Goal: Communication & Community: Ask a question

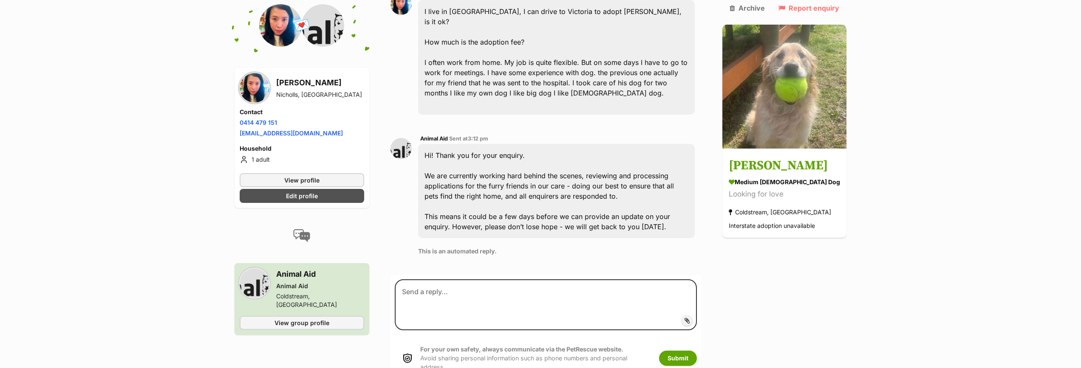
scroll to position [177, 0]
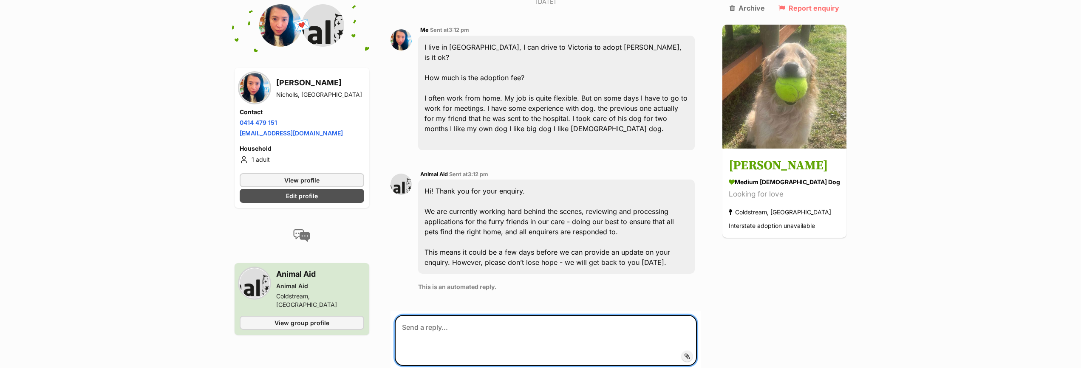
click at [452, 330] on textarea at bounding box center [546, 340] width 302 height 51
type textarea "J"
type textarea "I"
type textarea "J"
type textarea "I meant I like *female* dog, Lucy is girlish ...."
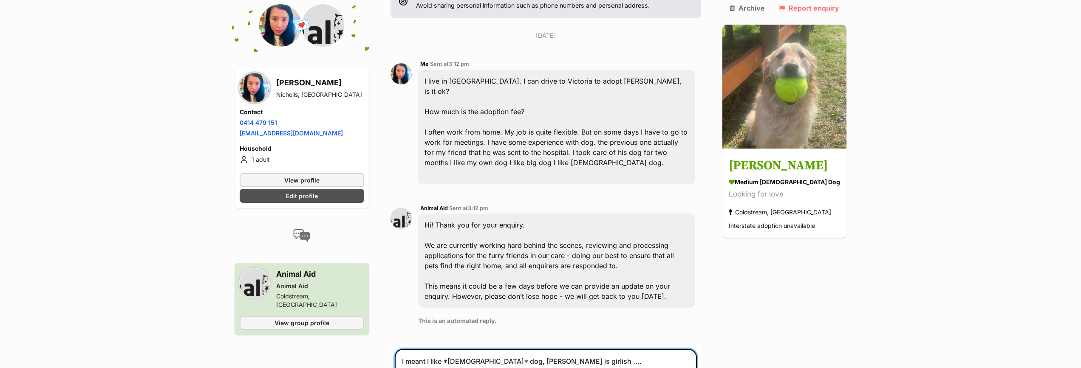
scroll to position [144, 0]
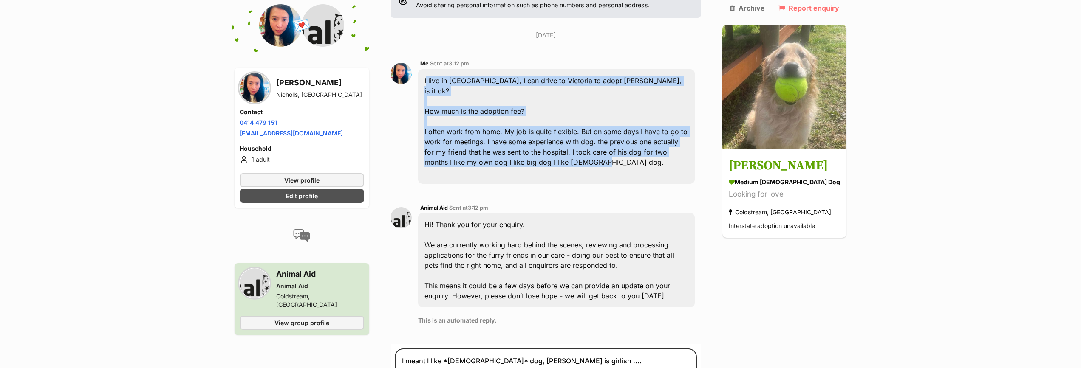
drag, startPoint x: 428, startPoint y: 80, endPoint x: 562, endPoint y: 153, distance: 153.4
click at [562, 153] on div "I live in ACT, I can drive to Victoria to adopt Lucy, is it ok? How much is the…" at bounding box center [556, 126] width 277 height 115
copy div "I live in ACT, I can drive to Victoria to adopt Lucy, is it ok? How much is the…"
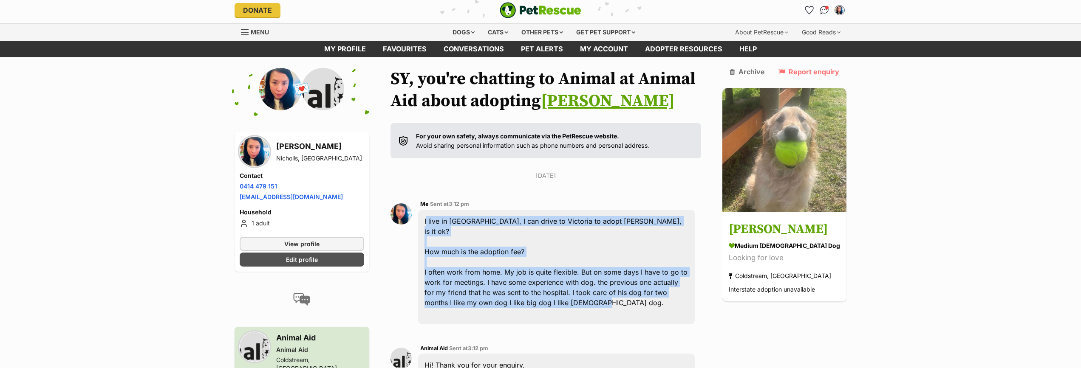
scroll to position [1, 0]
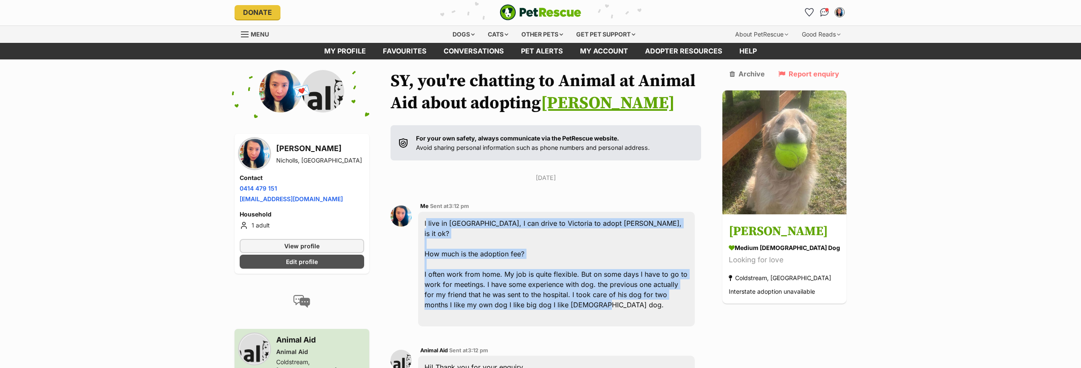
click at [569, 100] on link "[PERSON_NAME]" at bounding box center [608, 103] width 134 height 21
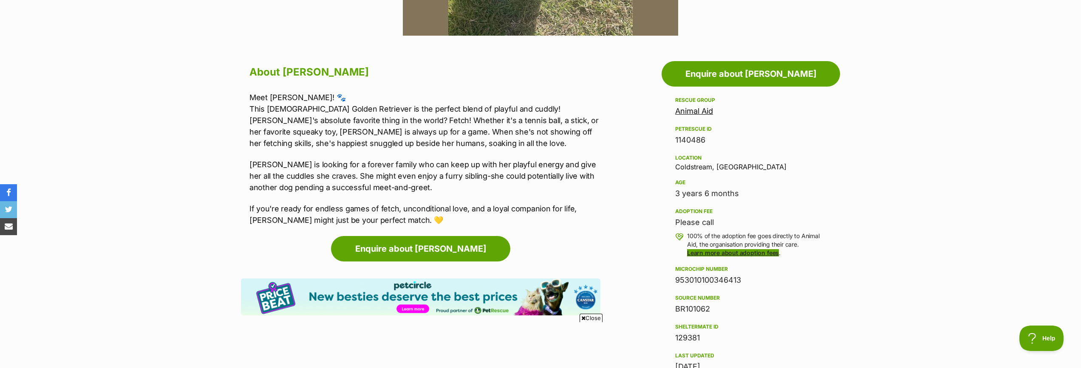
click at [710, 254] on link "Learn more about adoption fees" at bounding box center [733, 252] width 92 height 7
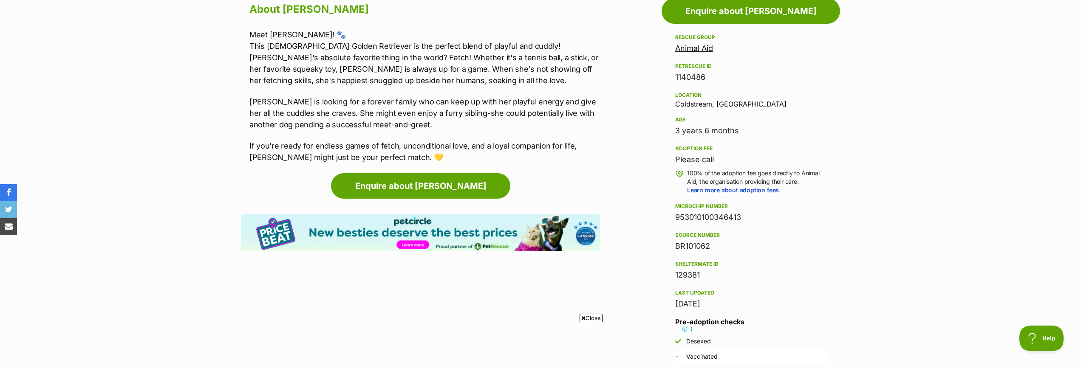
scroll to position [483, 0]
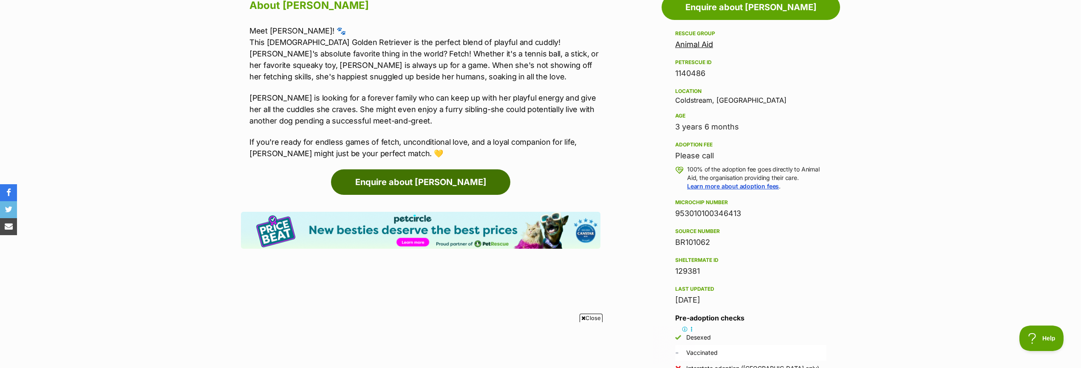
click at [445, 184] on link "Enquire about [PERSON_NAME]" at bounding box center [420, 181] width 179 height 25
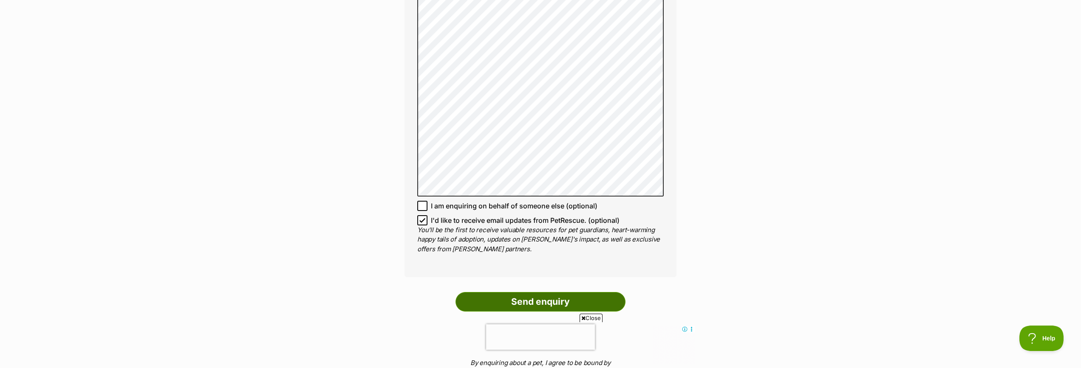
click at [542, 296] on input "Send enquiry" at bounding box center [540, 302] width 170 height 20
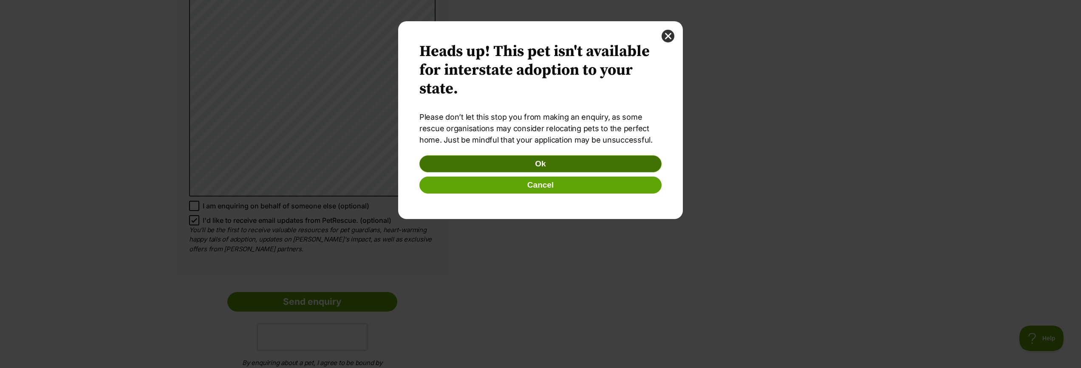
click at [531, 167] on button "Ok" at bounding box center [540, 163] width 242 height 17
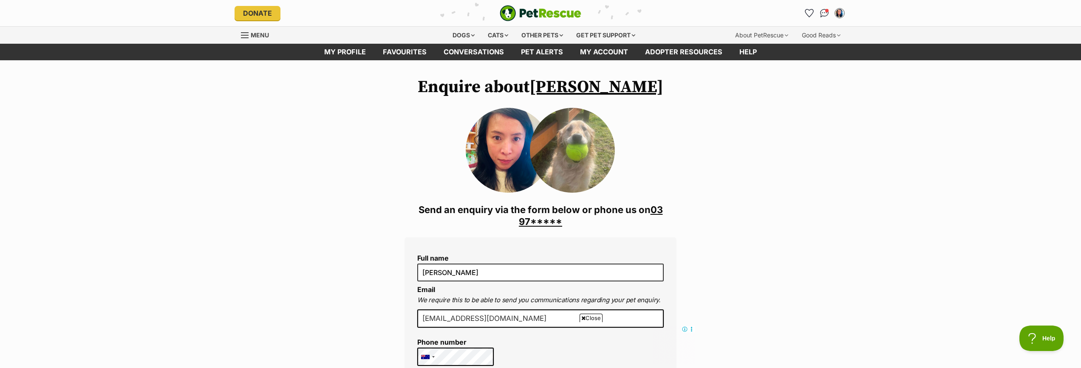
scroll to position [659, 0]
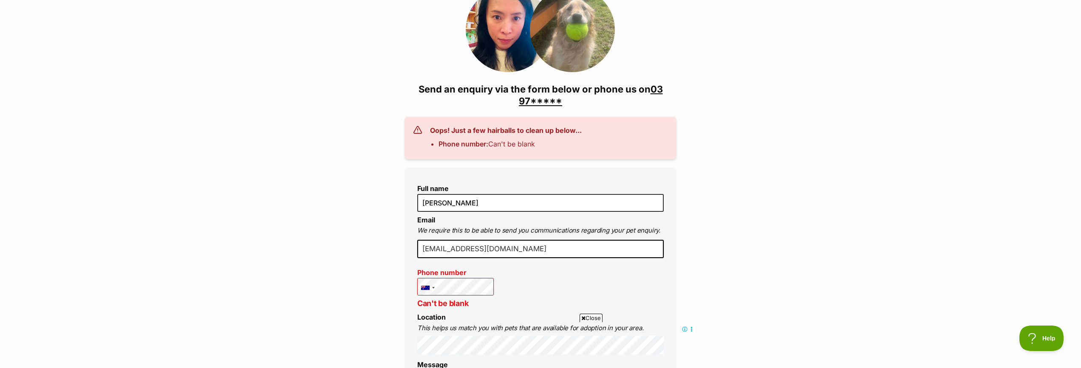
scroll to position [120, 0]
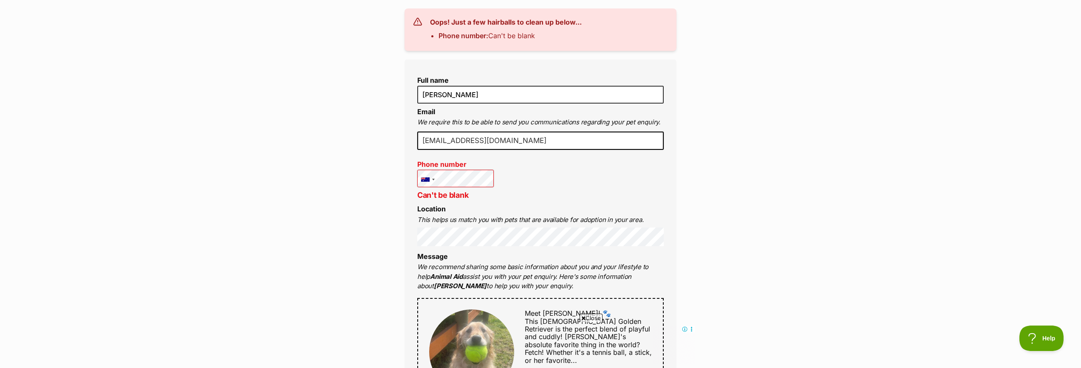
scroll to position [232, 0]
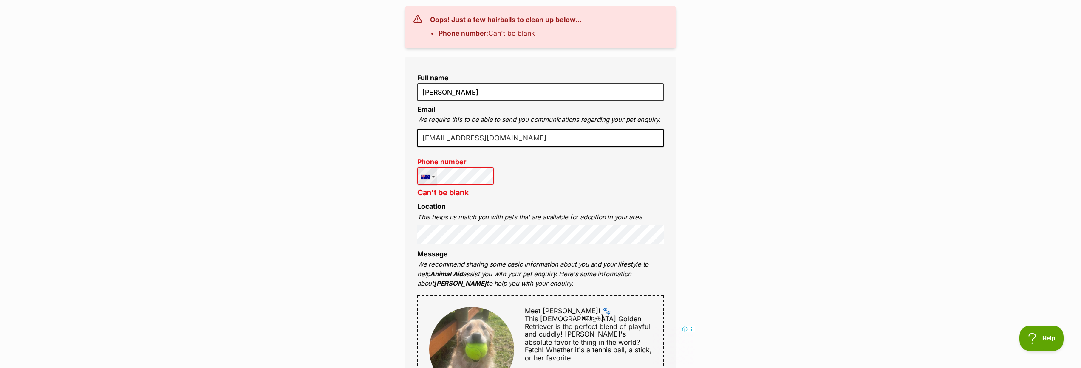
click at [423, 178] on div at bounding box center [425, 177] width 8 height 4
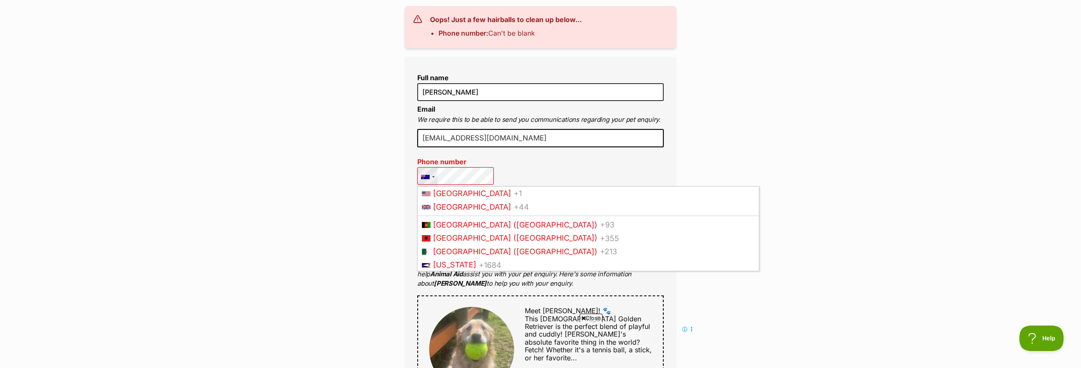
scroll to position [108, 0]
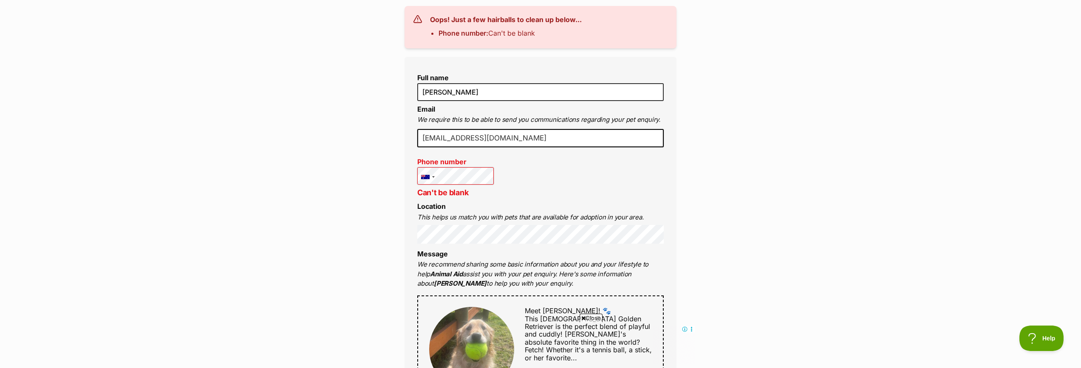
click at [460, 195] on p "Can't be blank" at bounding box center [455, 192] width 76 height 11
click at [434, 175] on div "United States +1 United Kingdom +44 Afghanistan (‫افغانستان‬‎) +93 Albania (Shq…" at bounding box center [455, 177] width 76 height 20
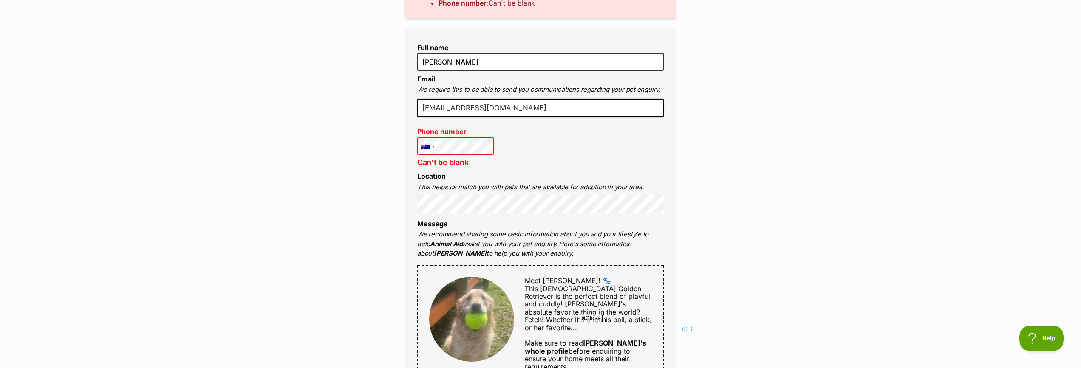
scroll to position [264, 0]
click at [434, 146] on div at bounding box center [428, 145] width 20 height 19
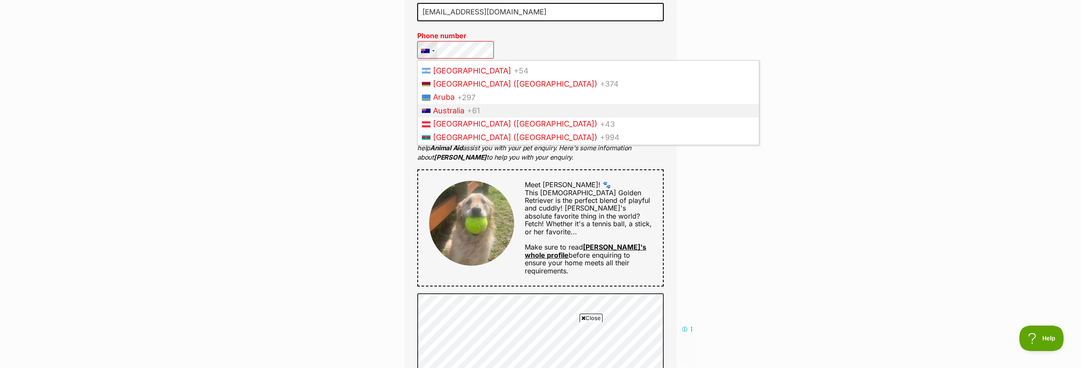
scroll to position [359, 0]
click at [454, 108] on span "Australia" at bounding box center [448, 109] width 31 height 9
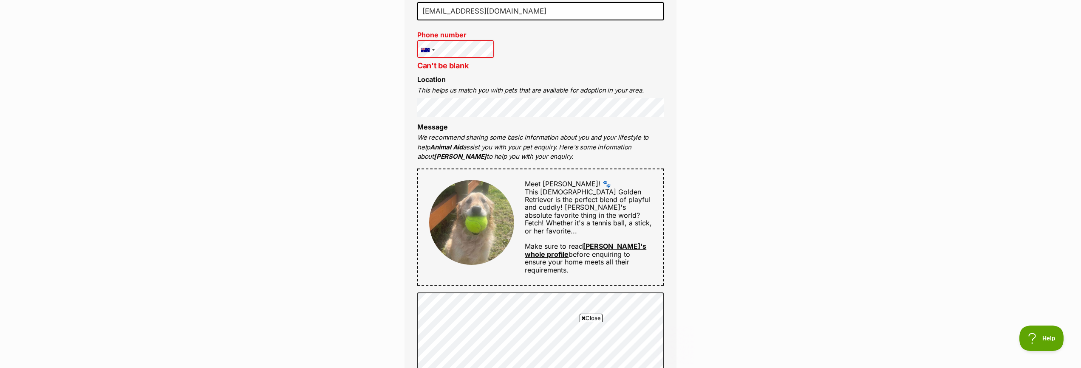
scroll to position [0, 0]
click at [516, 71] on div "Full name SY Ho Email We require this to be able to send you communications reg…" at bounding box center [540, 282] width 272 height 704
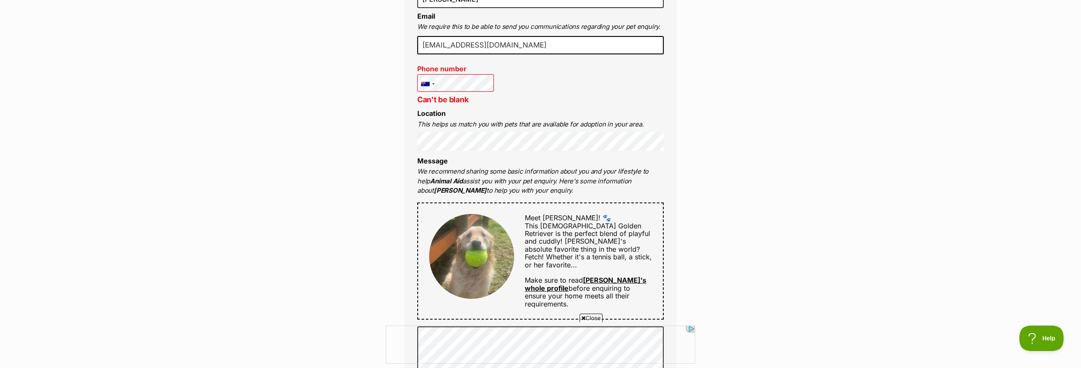
scroll to position [322, 0]
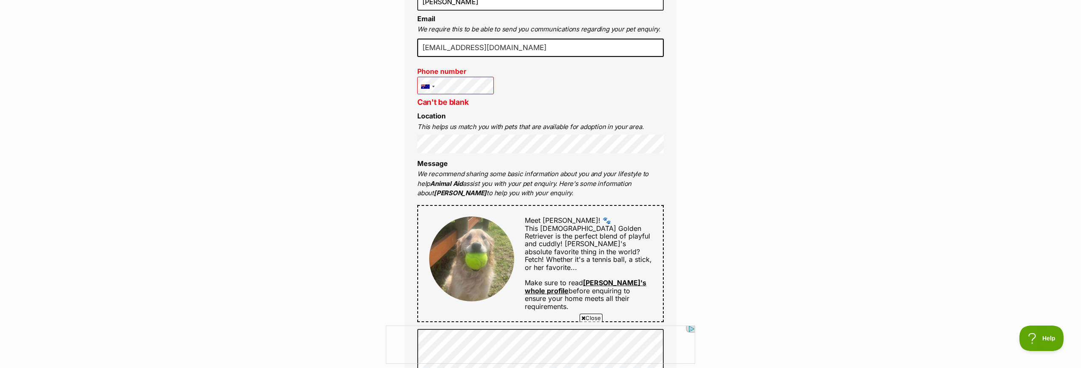
click at [469, 100] on p "Can't be blank" at bounding box center [455, 101] width 76 height 11
click at [457, 104] on p "Can't be blank" at bounding box center [455, 101] width 76 height 11
click at [571, 90] on div "Full name SY Ho Email We require this to be able to send you communications reg…" at bounding box center [540, 318] width 272 height 704
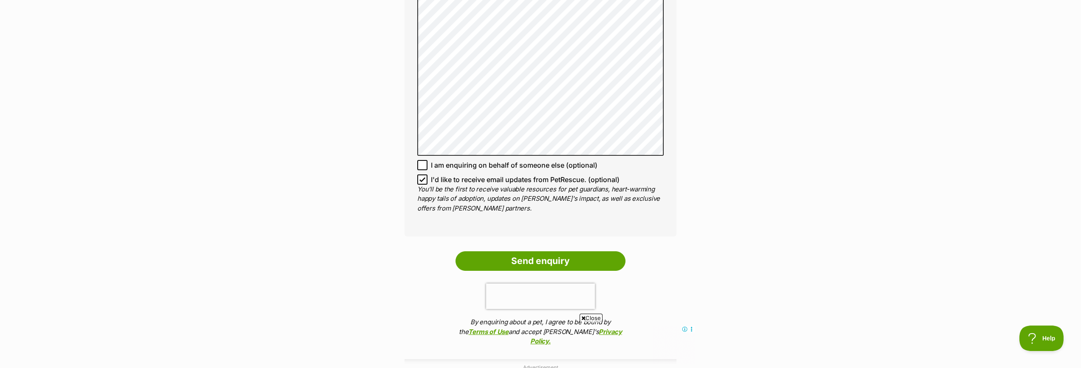
scroll to position [763, 0]
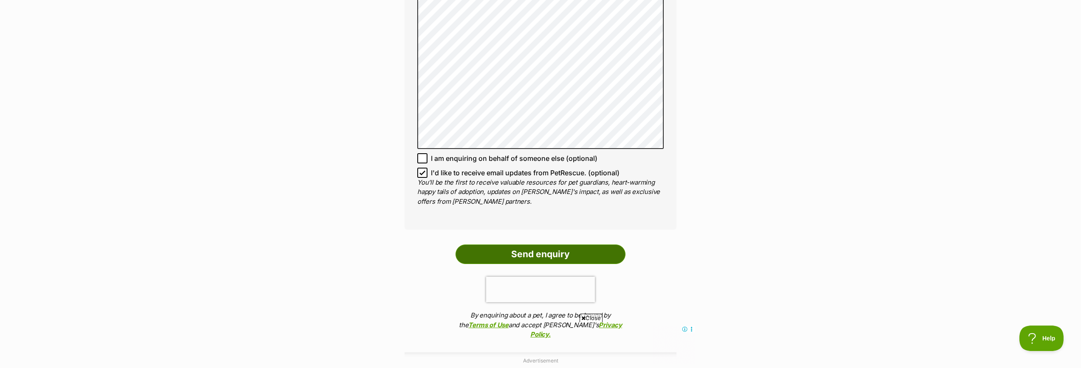
click at [517, 245] on input "Send enquiry" at bounding box center [540, 255] width 170 height 20
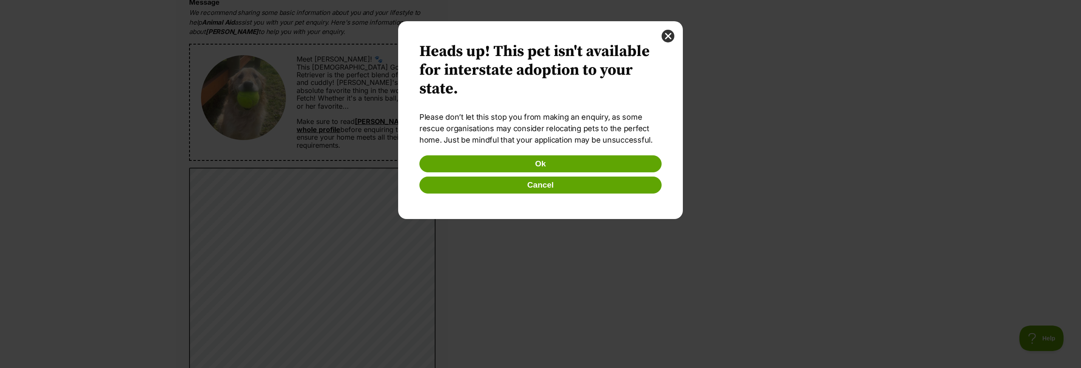
scroll to position [0, 0]
click at [668, 32] on button "close" at bounding box center [667, 36] width 13 height 13
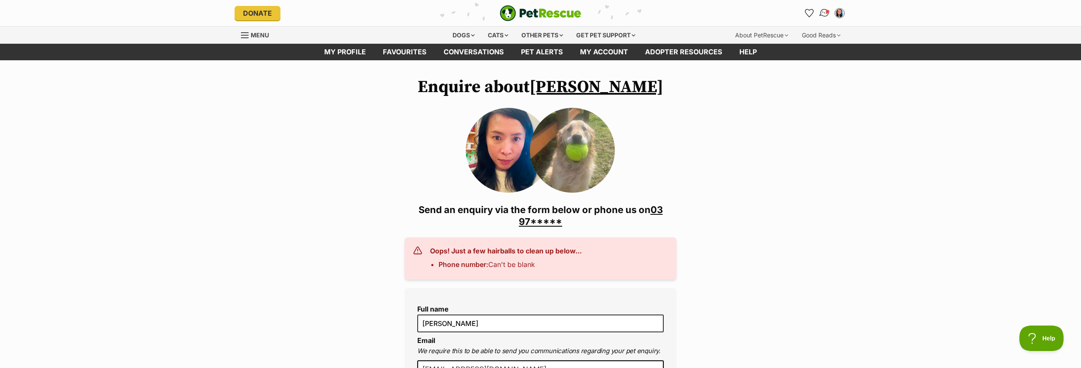
click at [824, 9] on img "Conversations" at bounding box center [824, 13] width 11 height 11
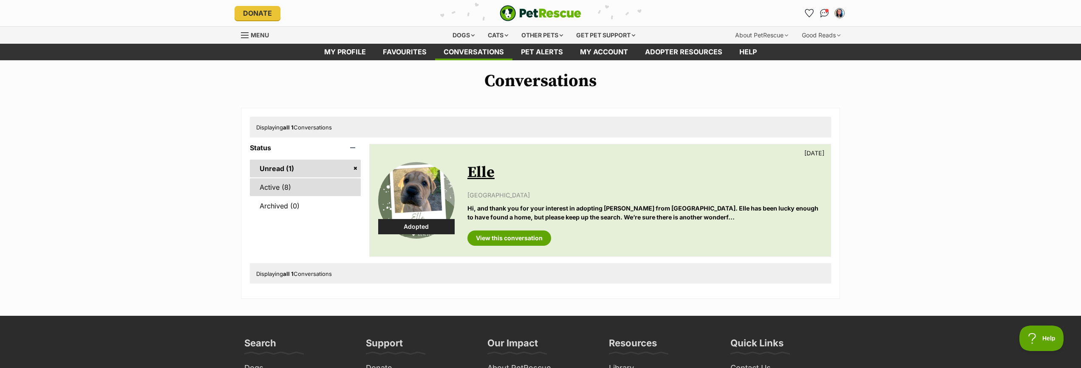
click at [274, 185] on link "Active (8)" at bounding box center [305, 187] width 111 height 18
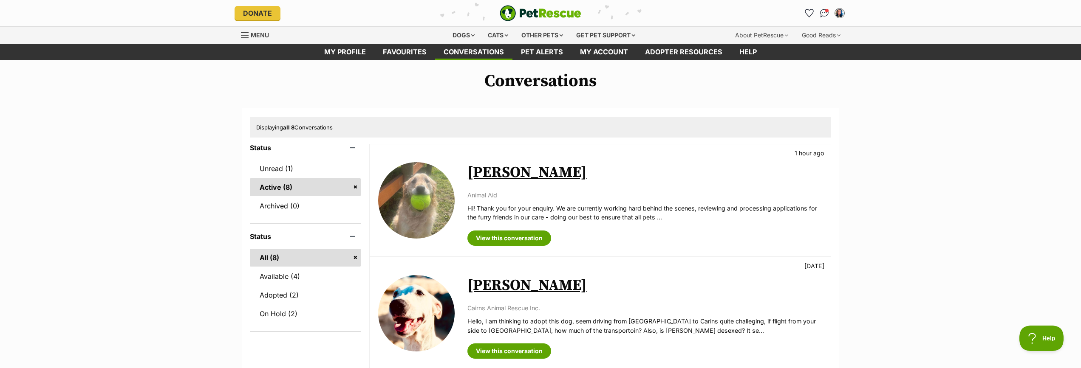
click at [647, 214] on p "Hi! Thank you for your enquiry. We are currently working hard behind the scenes…" at bounding box center [644, 213] width 355 height 18
drag, startPoint x: 663, startPoint y: 217, endPoint x: 640, endPoint y: 226, distance: 24.7
click at [663, 217] on p "Hi! Thank you for your enquiry. We are currently working hard behind the scenes…" at bounding box center [644, 213] width 355 height 18
click at [522, 239] on link "View this conversation" at bounding box center [509, 238] width 84 height 15
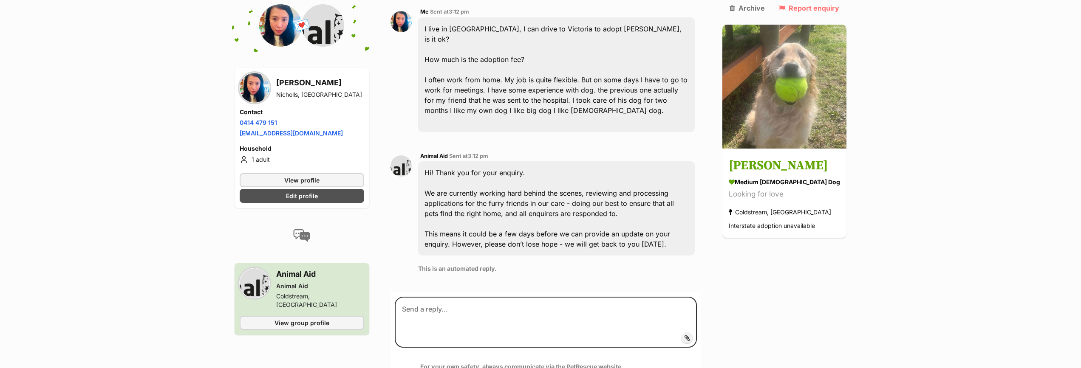
scroll to position [220, 0]
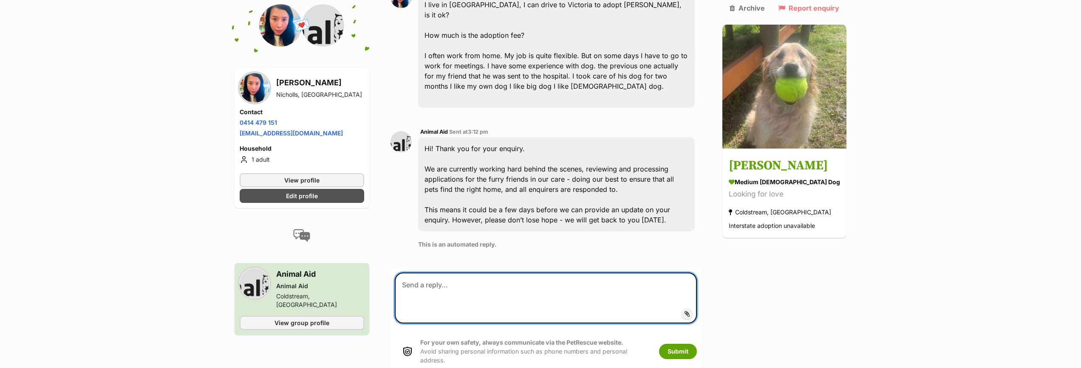
click at [467, 296] on textarea at bounding box center [546, 298] width 302 height 51
paste textarea "Dear [Rescue Name/Team], Apologies for my earlier typo. I’m very interested in …"
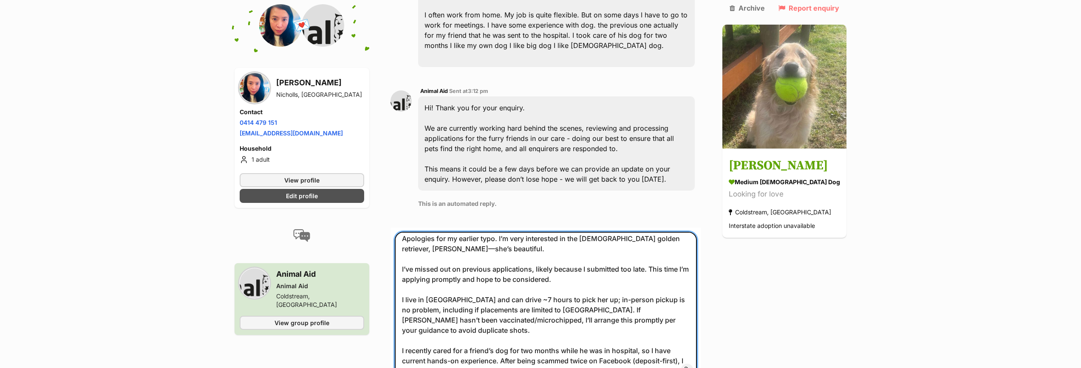
scroll to position [0, 0]
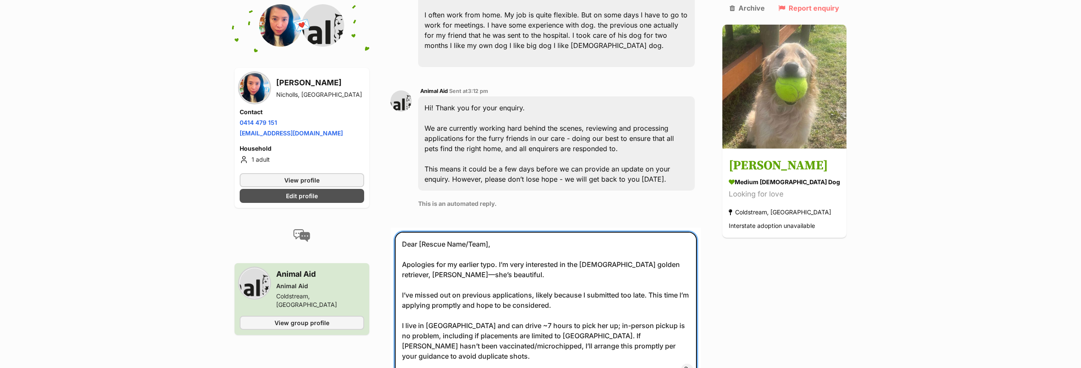
drag, startPoint x: 496, startPoint y: 234, endPoint x: 473, endPoint y: 234, distance: 22.9
click at [478, 234] on textarea "Dear [Rescue Name/Team], Apologies for my earlier typo. I’m very interested in …" at bounding box center [546, 305] width 302 height 147
drag, startPoint x: 454, startPoint y: 234, endPoint x: 536, endPoint y: 209, distance: 86.3
click at [459, 234] on textarea "Dear [Rescue Name/Team], Apologies for my earlier typo. I’m very interested in …" at bounding box center [546, 305] width 302 height 147
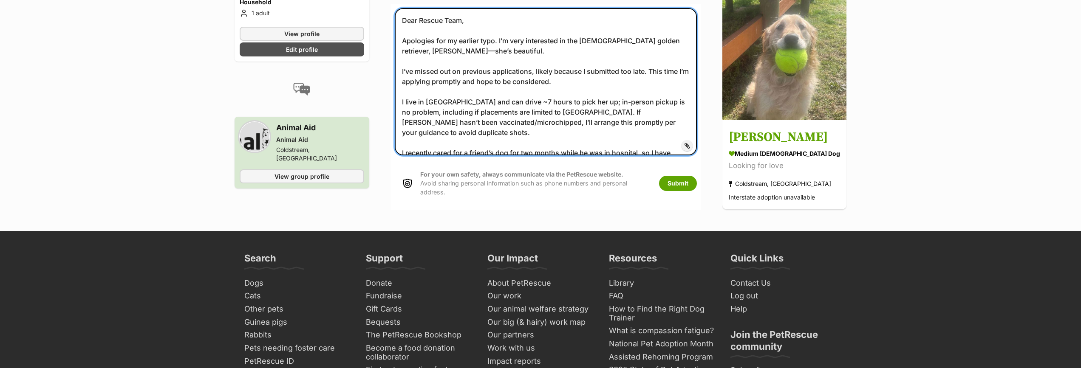
scroll to position [485, 0]
type textarea "Dear Rescue Team, Apologies for my earlier typo. I’m very interested in the fem…"
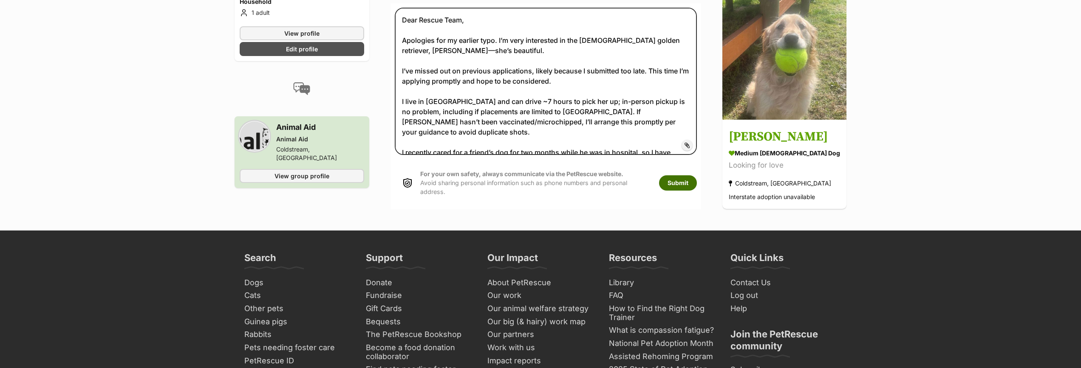
click at [694, 175] on button "Submit" at bounding box center [678, 182] width 38 height 15
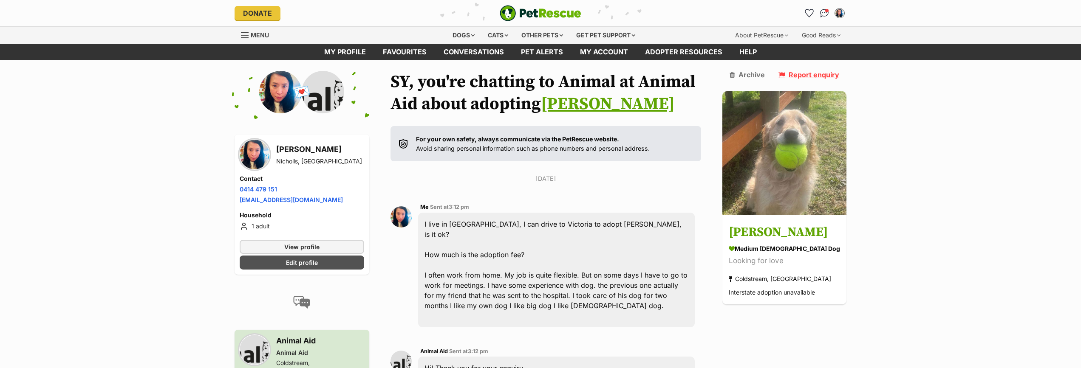
click at [822, 74] on link "Report enquiry" at bounding box center [808, 75] width 61 height 8
